Goal: Information Seeking & Learning: Learn about a topic

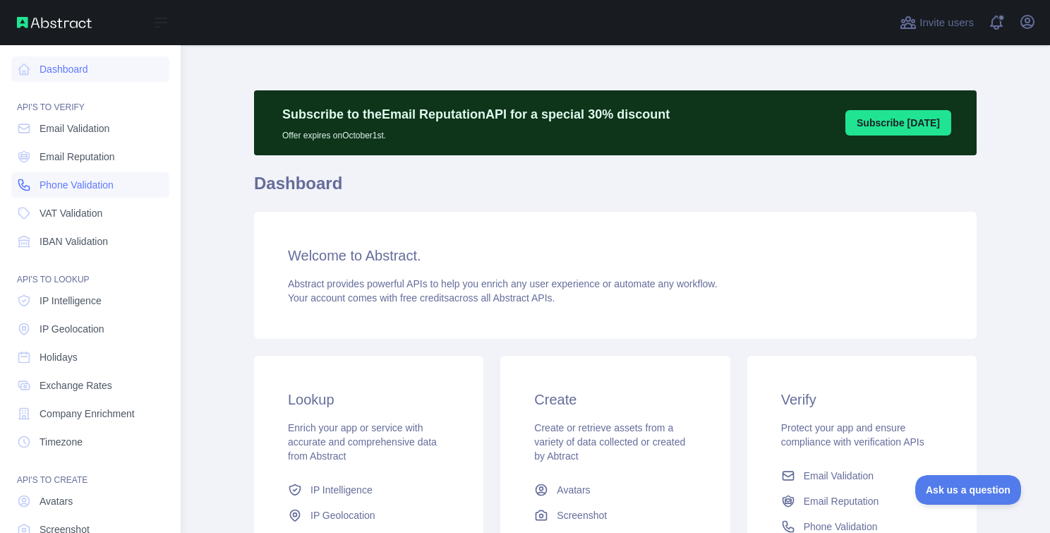
click at [84, 188] on span "Phone Validation" at bounding box center [77, 185] width 74 height 14
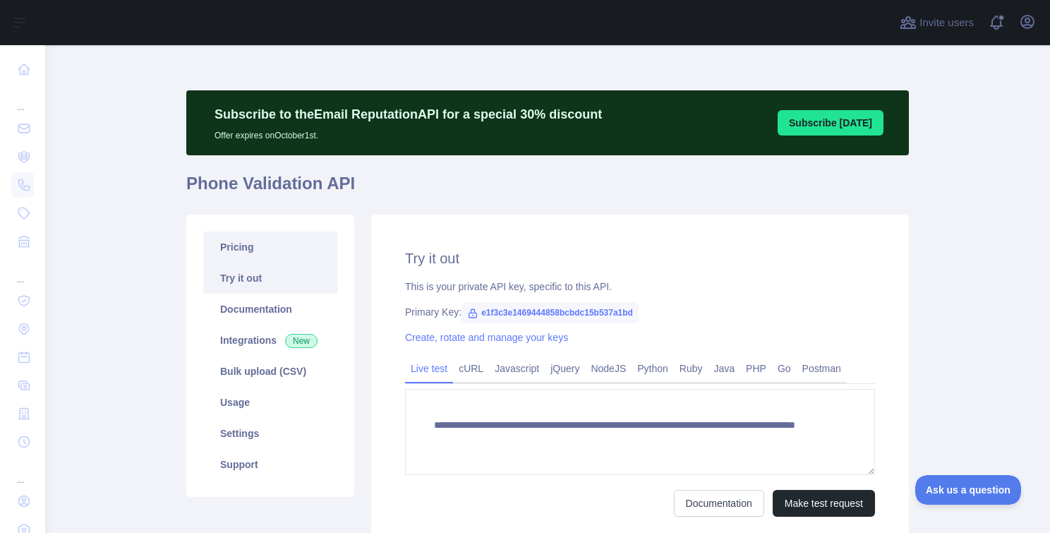
click at [259, 245] on link "Pricing" at bounding box center [270, 246] width 134 height 31
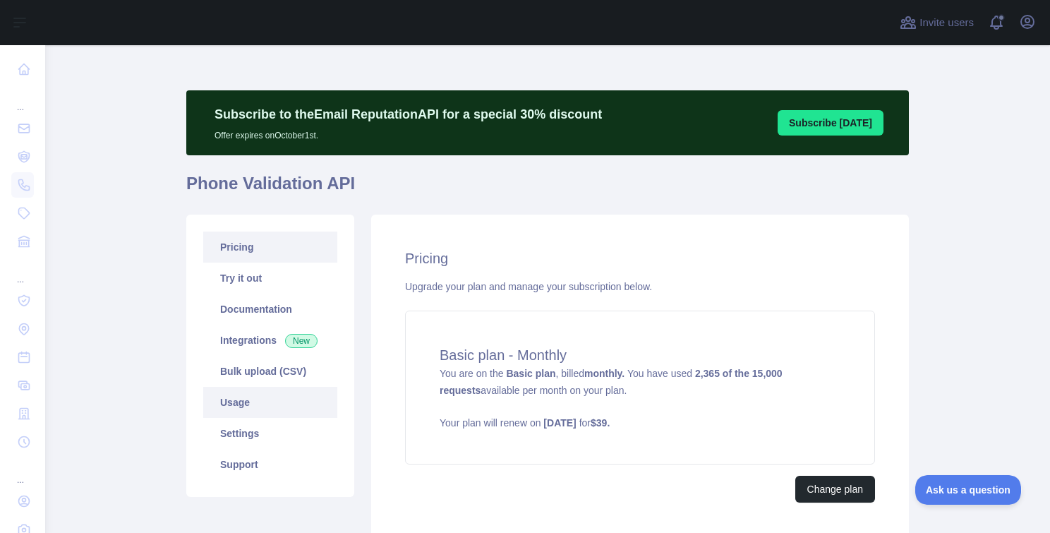
click at [249, 404] on link "Usage" at bounding box center [270, 402] width 134 height 31
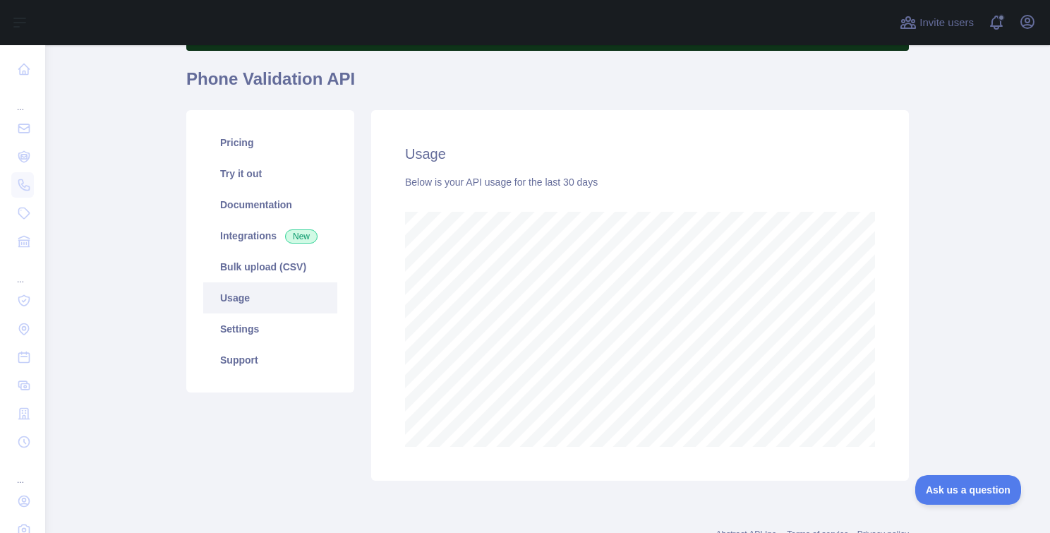
scroll to position [157, 0]
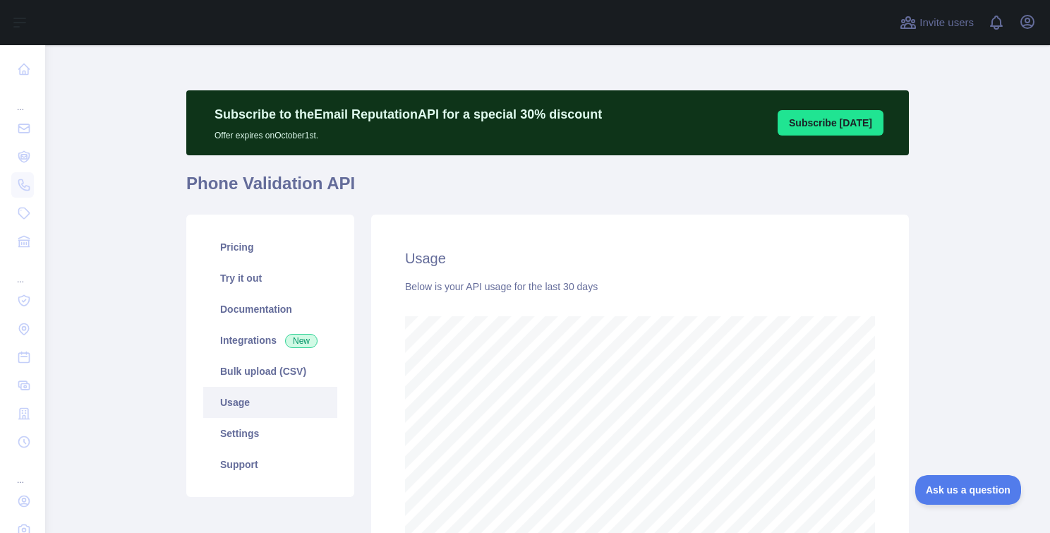
scroll to position [488, 1005]
